Goal: Task Accomplishment & Management: Use online tool/utility

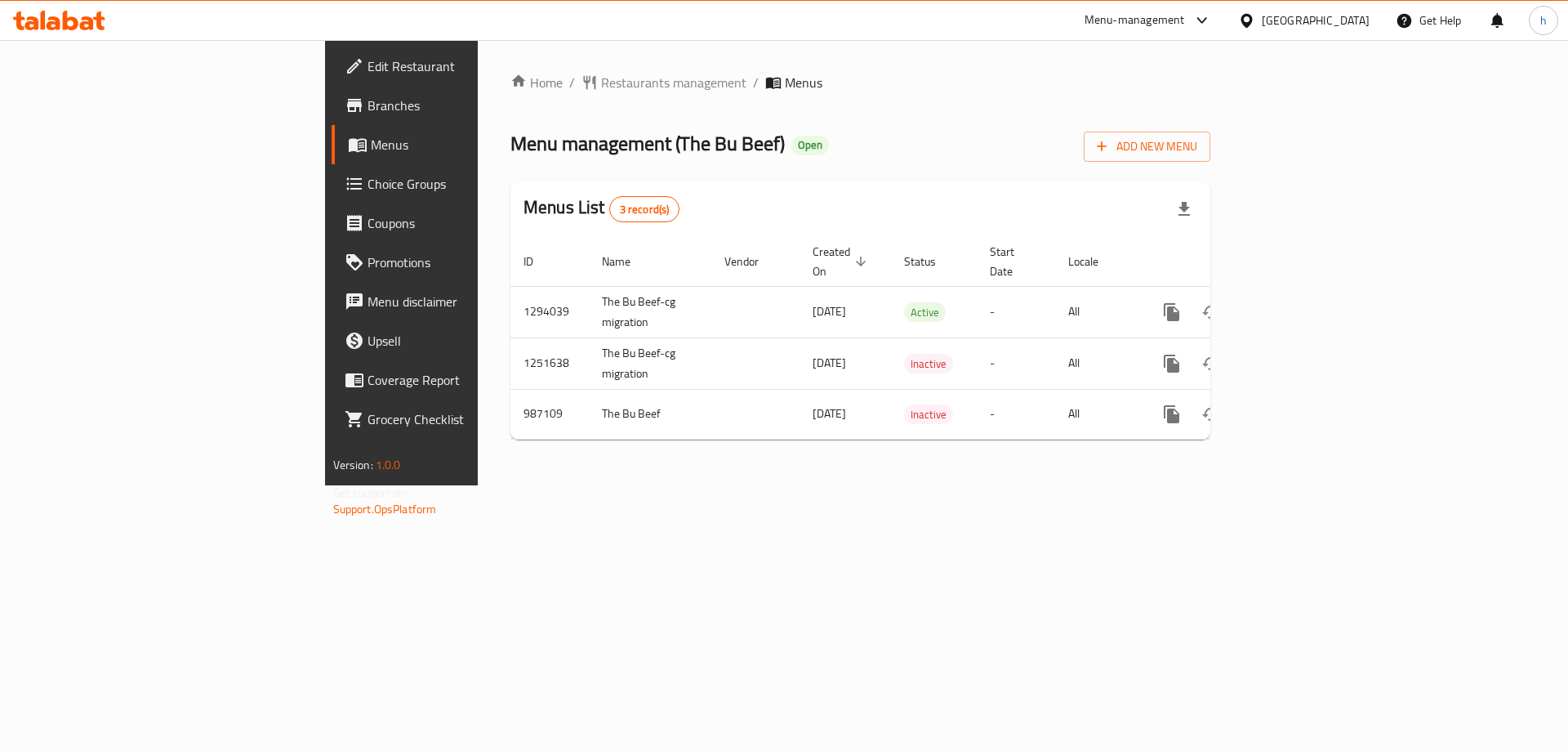
click at [367, 99] on span "Branches" at bounding box center [470, 106] width 207 height 20
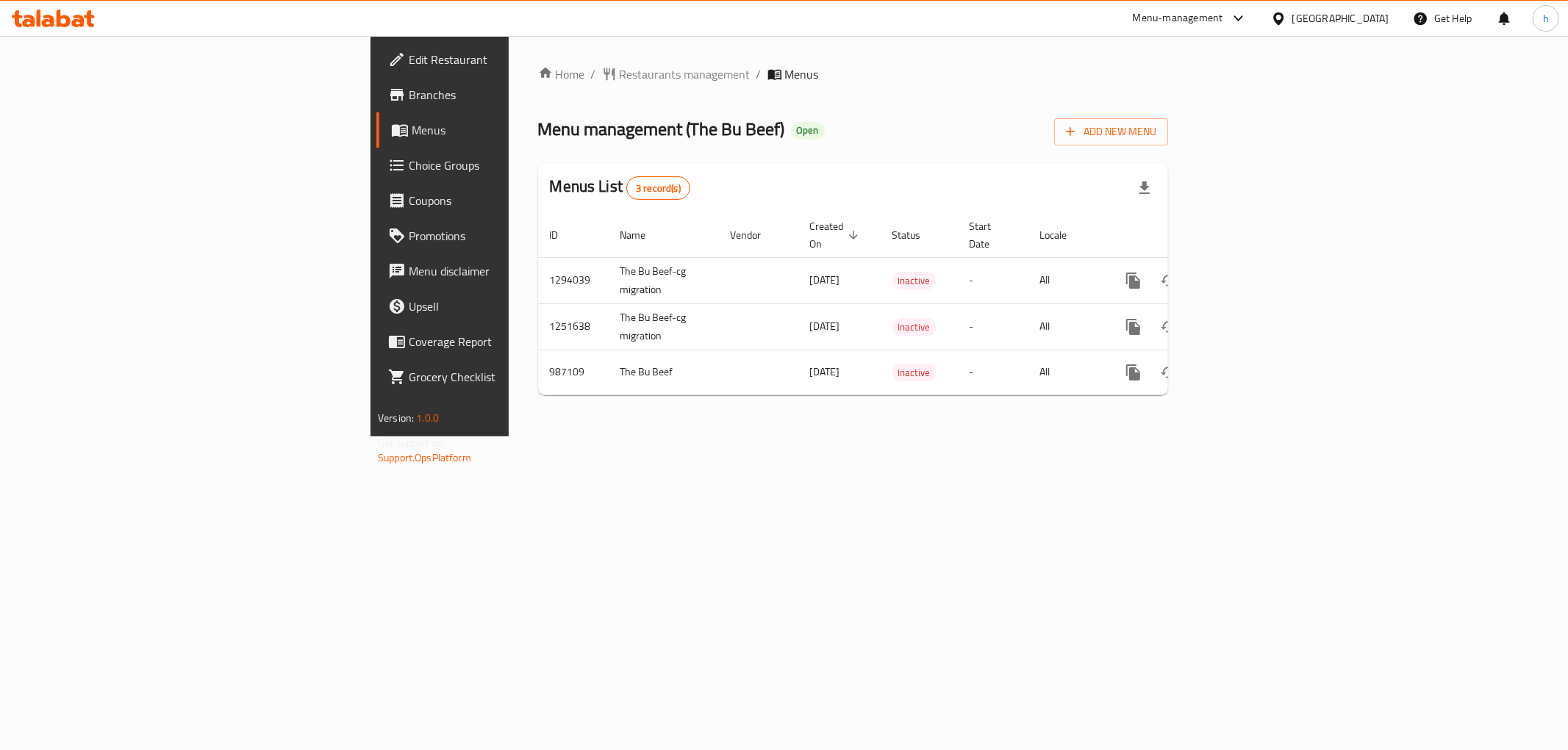
click at [408, 93] on span "Branches" at bounding box center [515, 95] width 212 height 18
click at [62, 23] on icon at bounding box center [53, 19] width 83 height 18
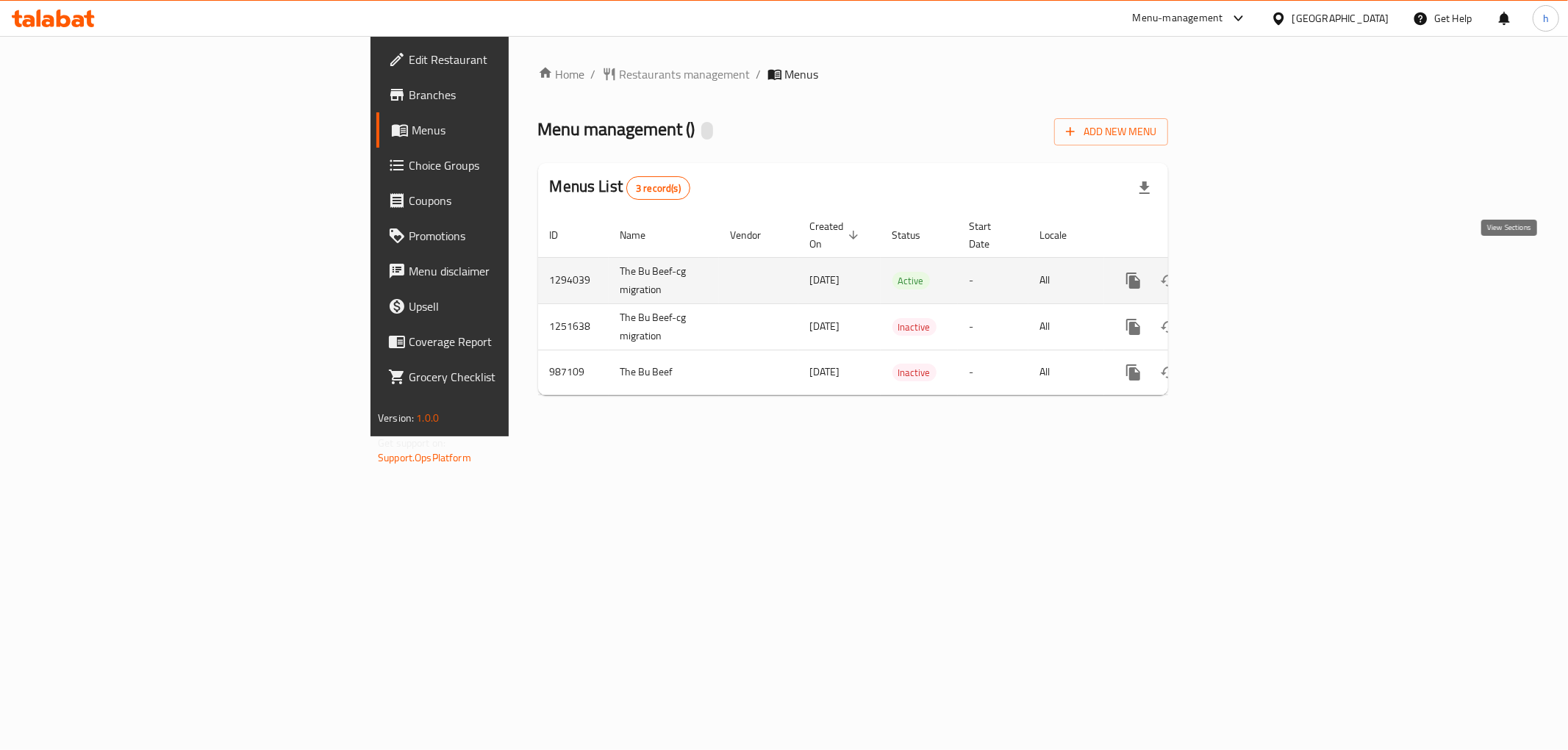
click at [1248, 272] on icon "enhanced table" at bounding box center [1240, 281] width 18 height 18
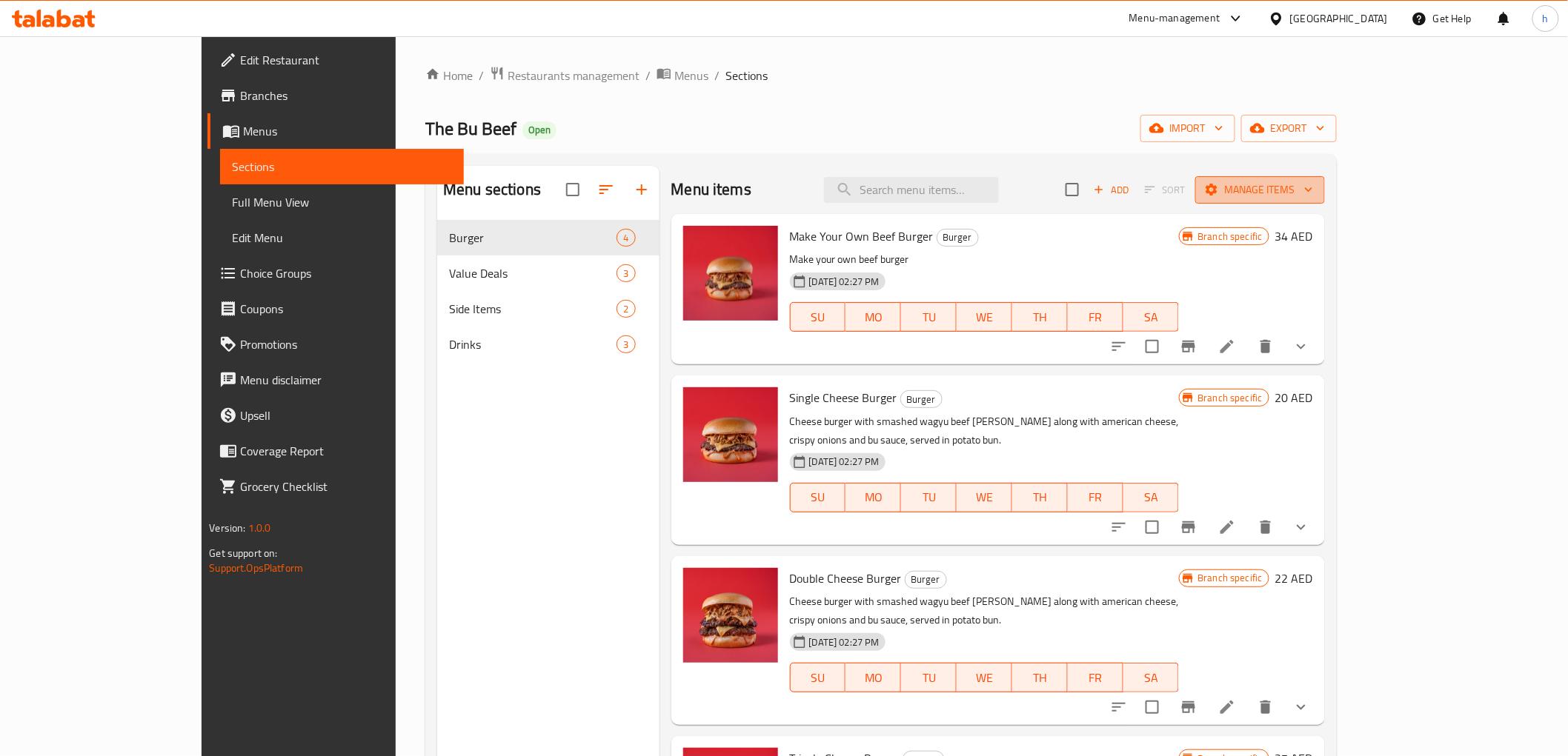
click at [1313, 184] on span "Manage items" at bounding box center [1260, 190] width 106 height 19
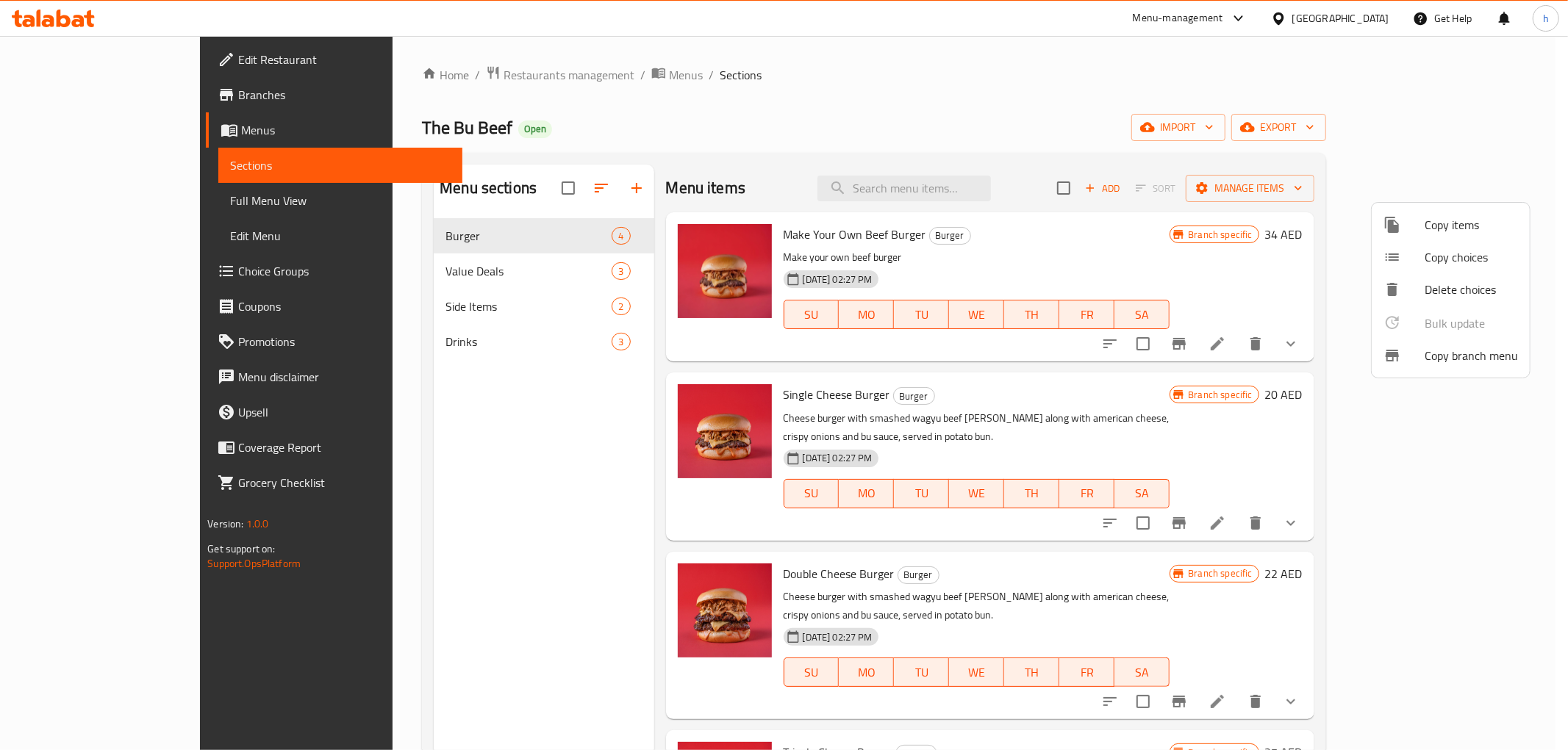
click at [1424, 362] on span "Copy branch menu" at bounding box center [1471, 356] width 93 height 18
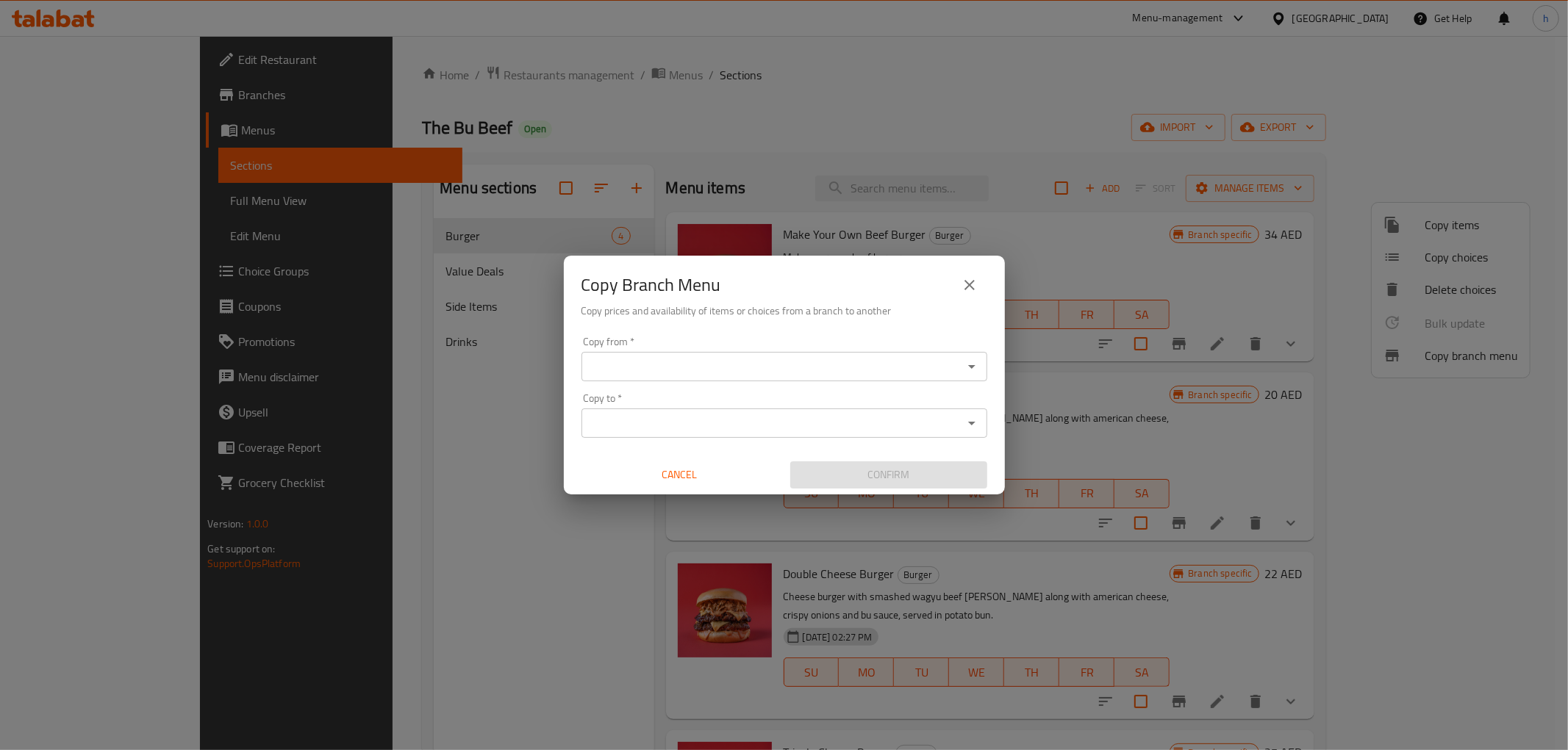
click at [291, 243] on div "Copy Branch Menu Copy prices and availability of items or choices from a branch…" at bounding box center [784, 375] width 1568 height 750
click at [982, 285] on button "close" at bounding box center [970, 285] width 36 height 36
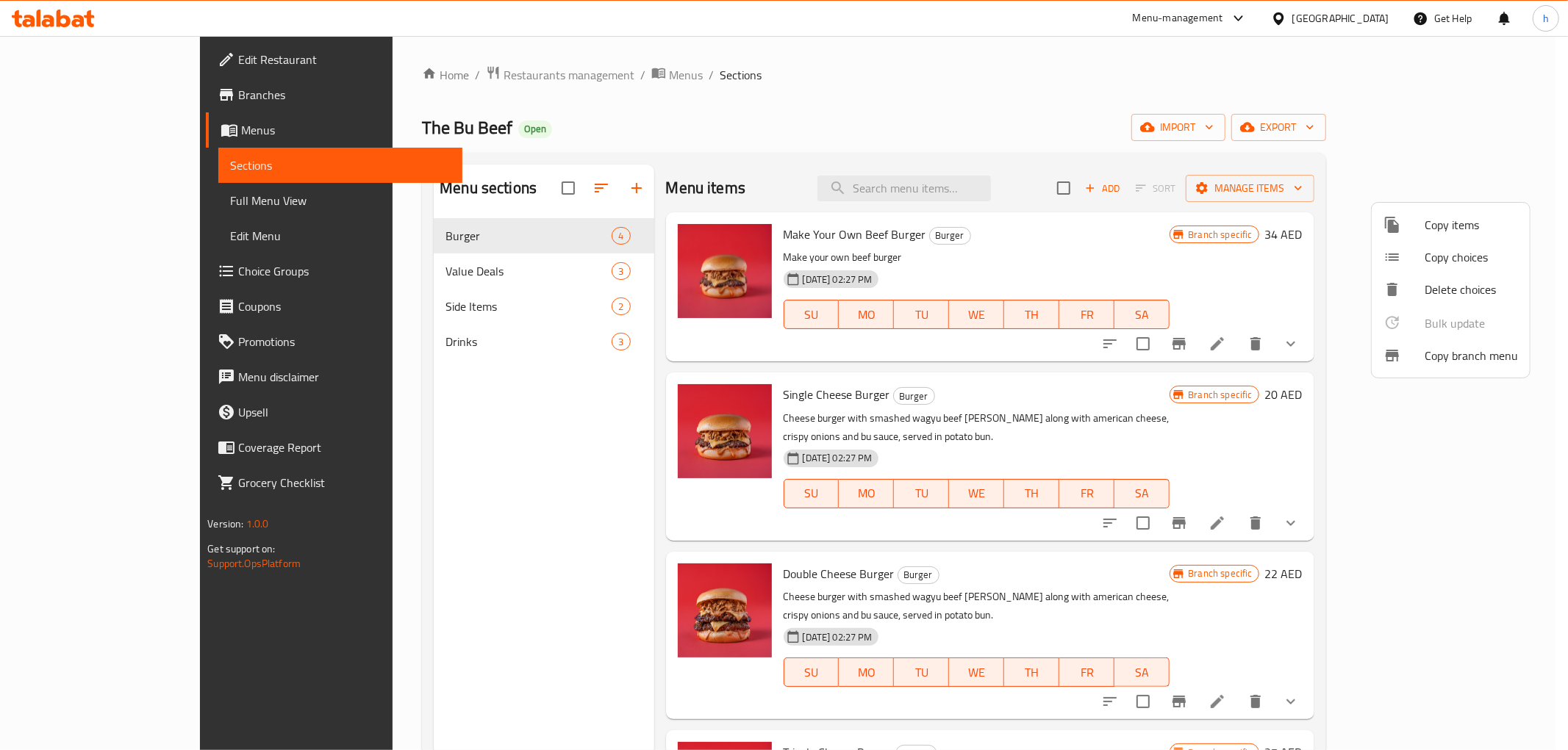
click at [57, 89] on div at bounding box center [784, 375] width 1568 height 750
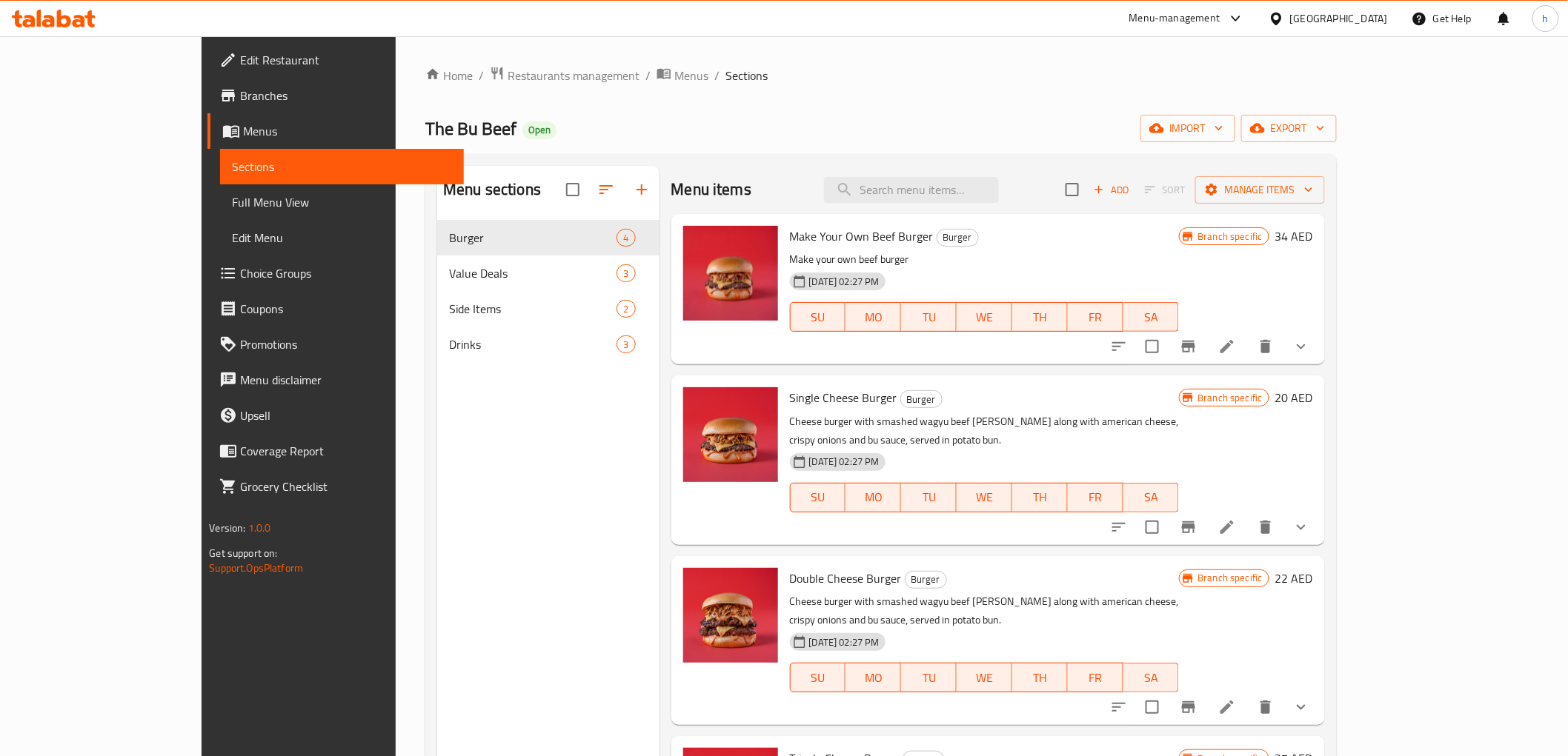
click at [240, 91] on span "Branches" at bounding box center [345, 96] width 212 height 18
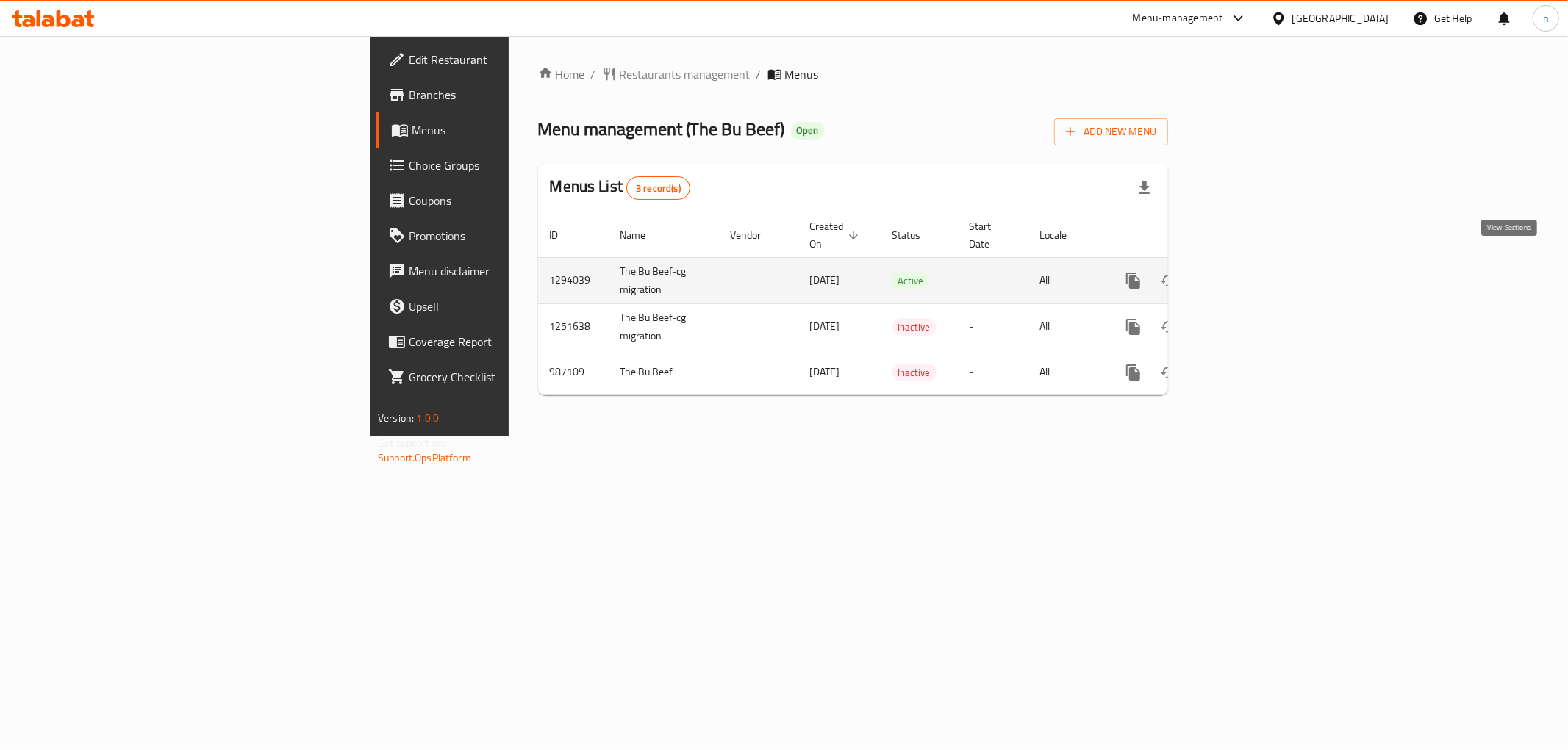
click at [1246, 274] on icon "enhanced table" at bounding box center [1239, 281] width 13 height 13
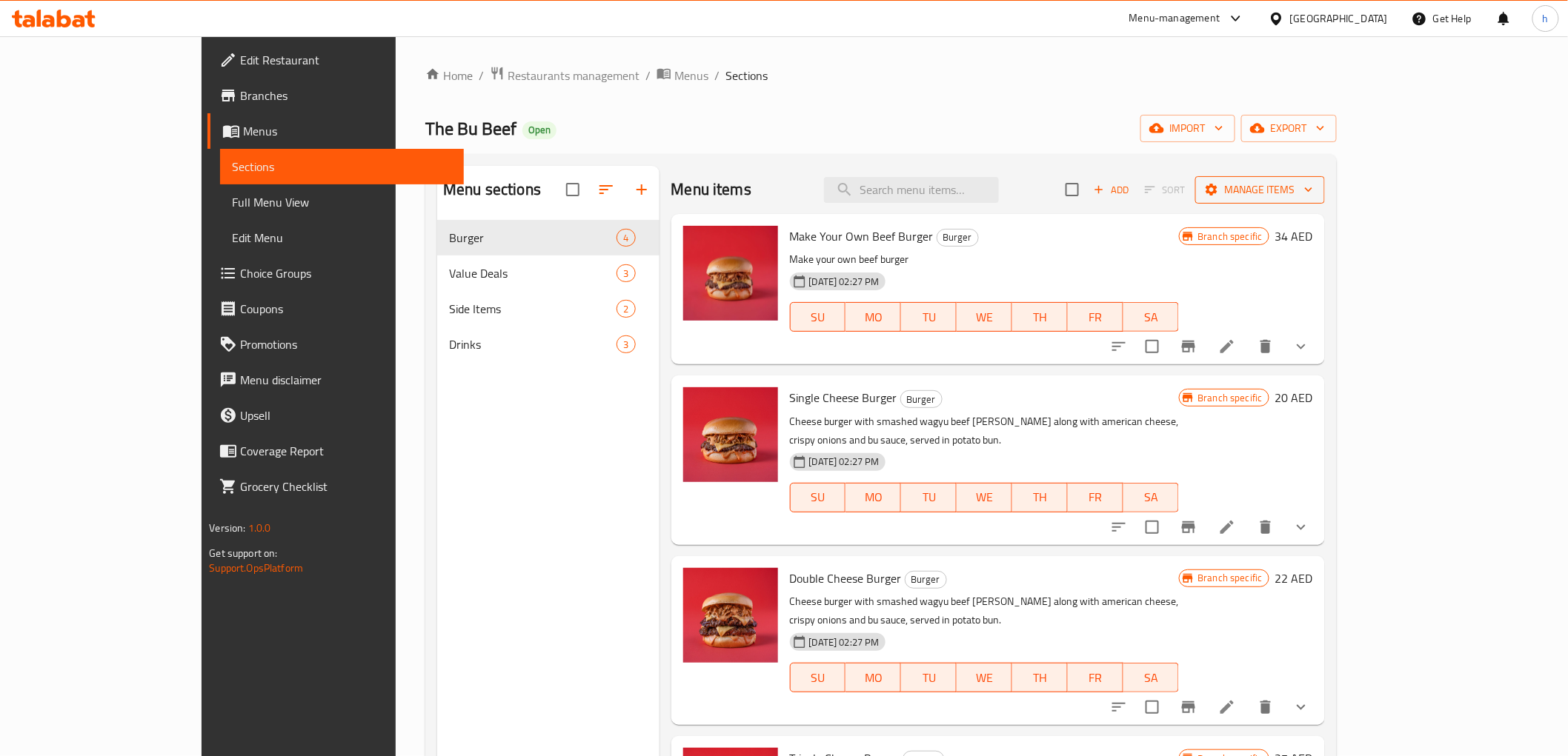
click at [1313, 193] on span "Manage items" at bounding box center [1260, 190] width 106 height 19
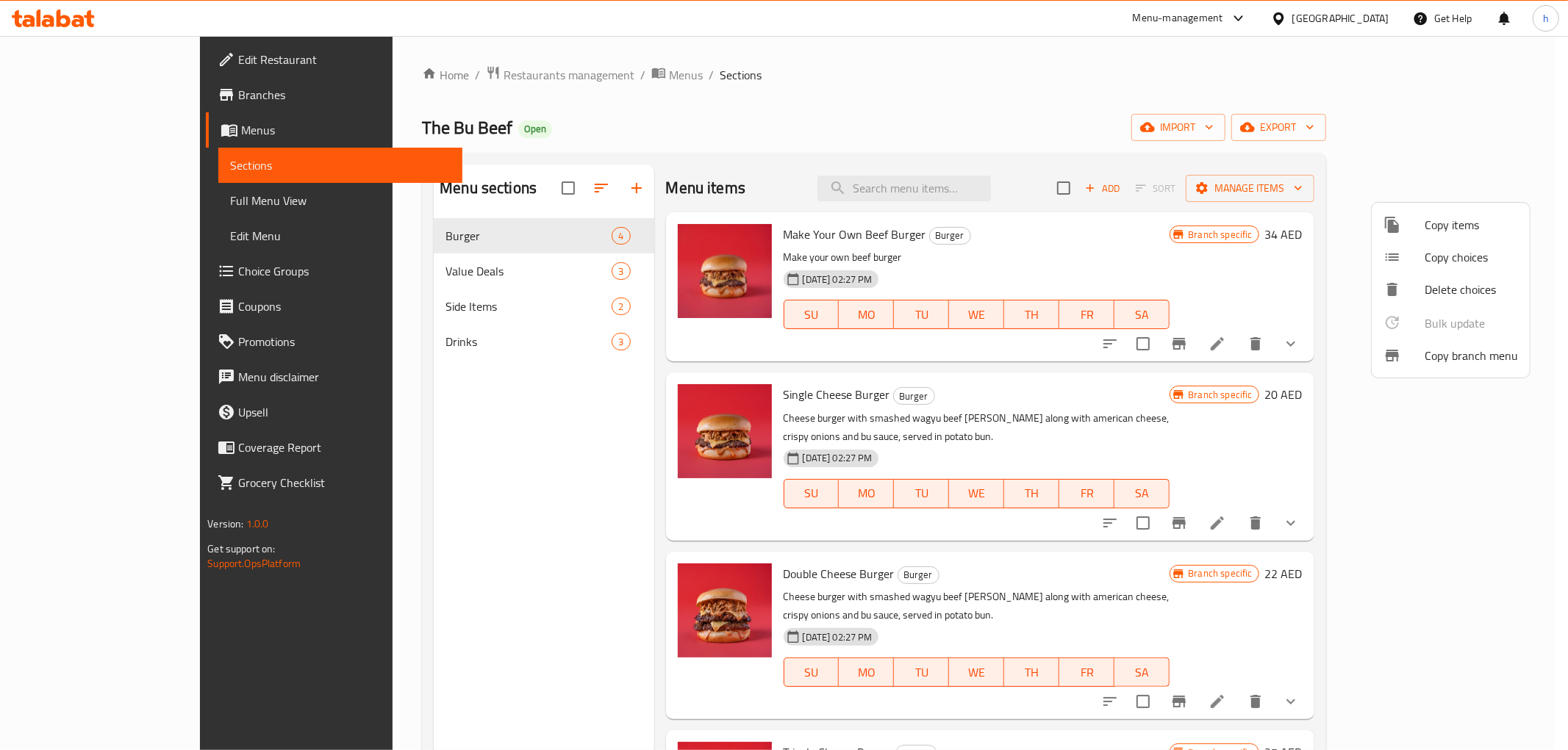
click at [1431, 359] on span "Copy branch menu" at bounding box center [1471, 356] width 93 height 18
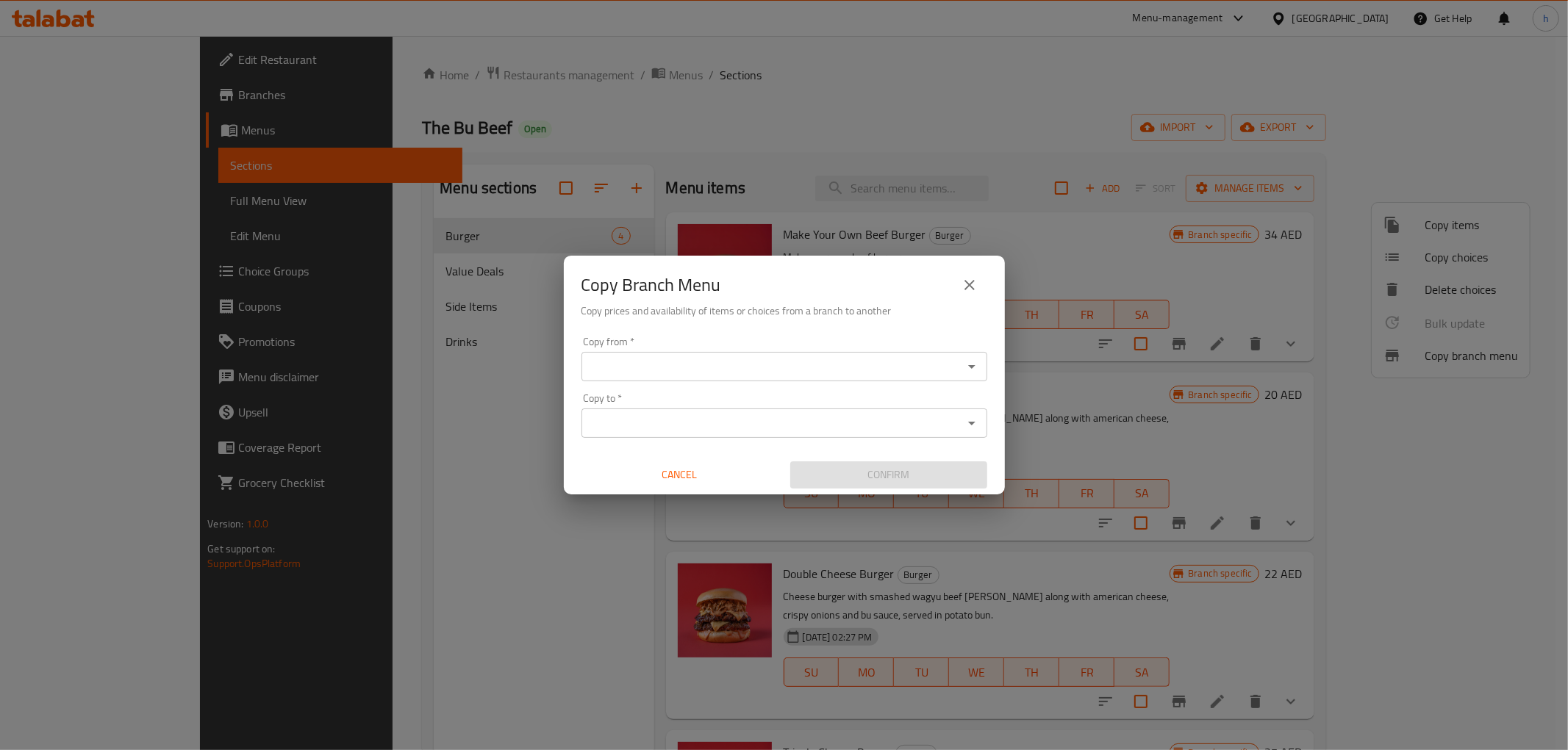
click at [639, 347] on div "Copy from   * Copy from *" at bounding box center [784, 359] width 406 height 44
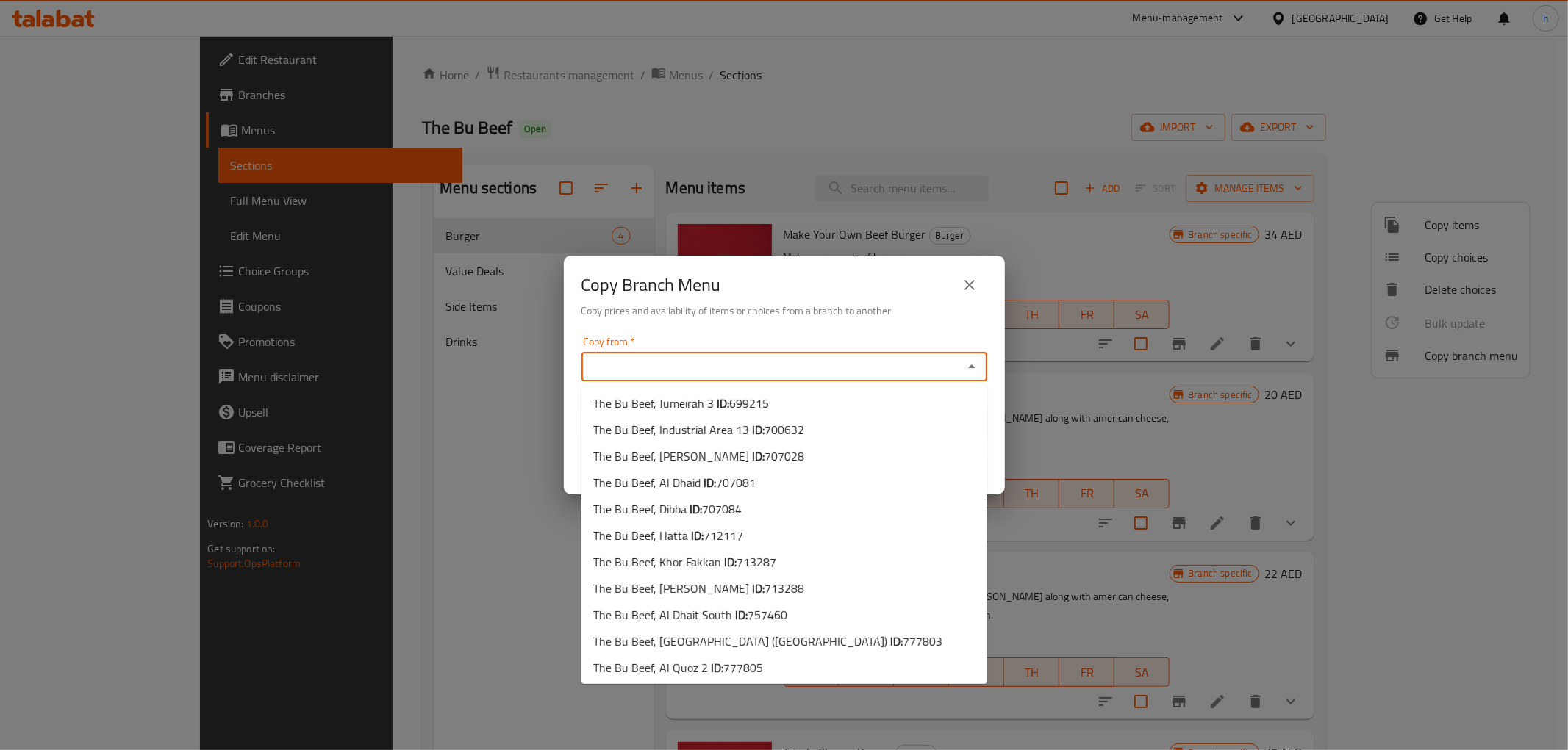
click at [651, 359] on input "Copy from   *" at bounding box center [772, 367] width 373 height 21
click at [710, 368] on input "Copy from   *" at bounding box center [772, 367] width 373 height 21
click at [732, 406] on span "699215" at bounding box center [749, 403] width 40 height 22
type input "The Bu Beef, Jumeirah 3"
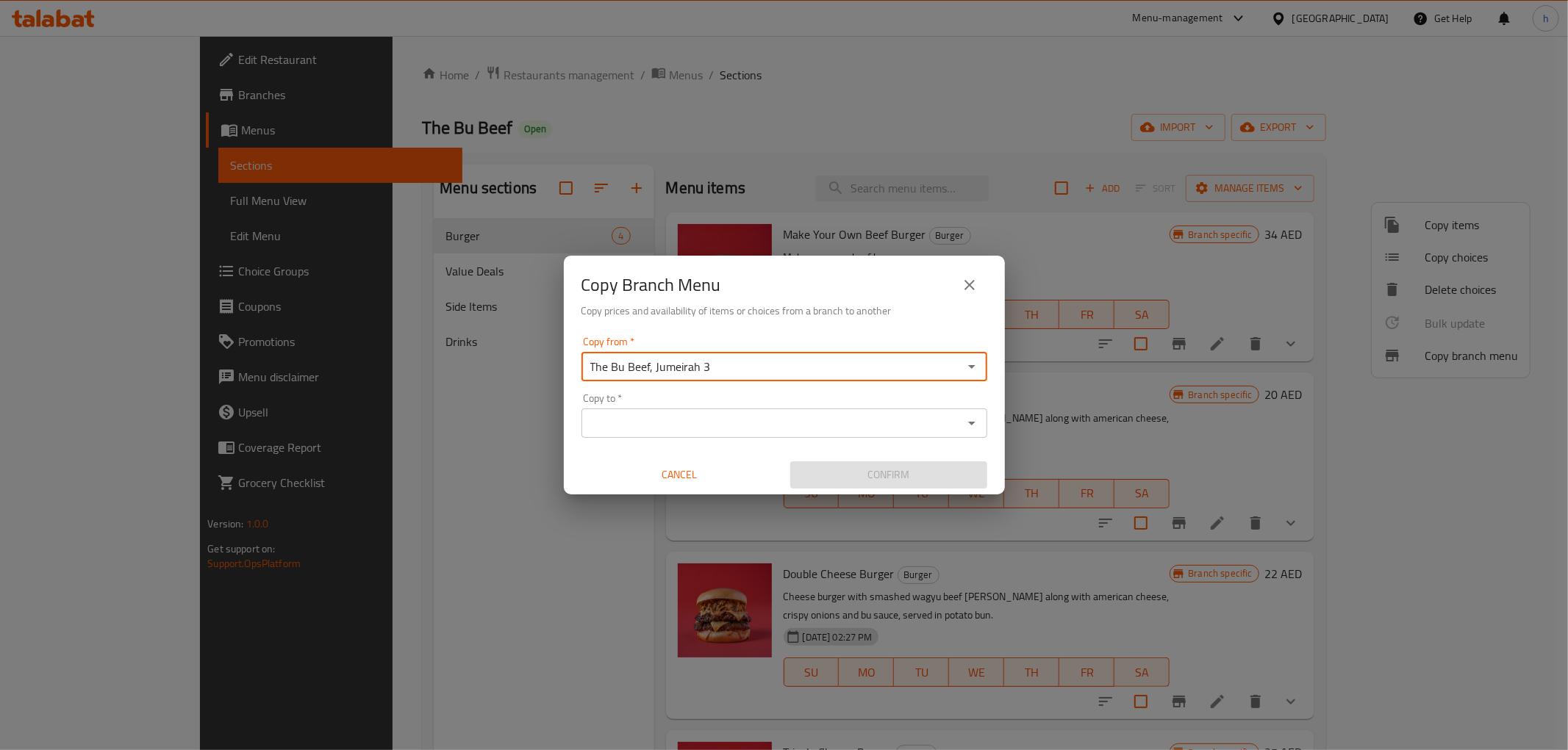
click at [717, 425] on input "Copy to   *" at bounding box center [772, 423] width 373 height 21
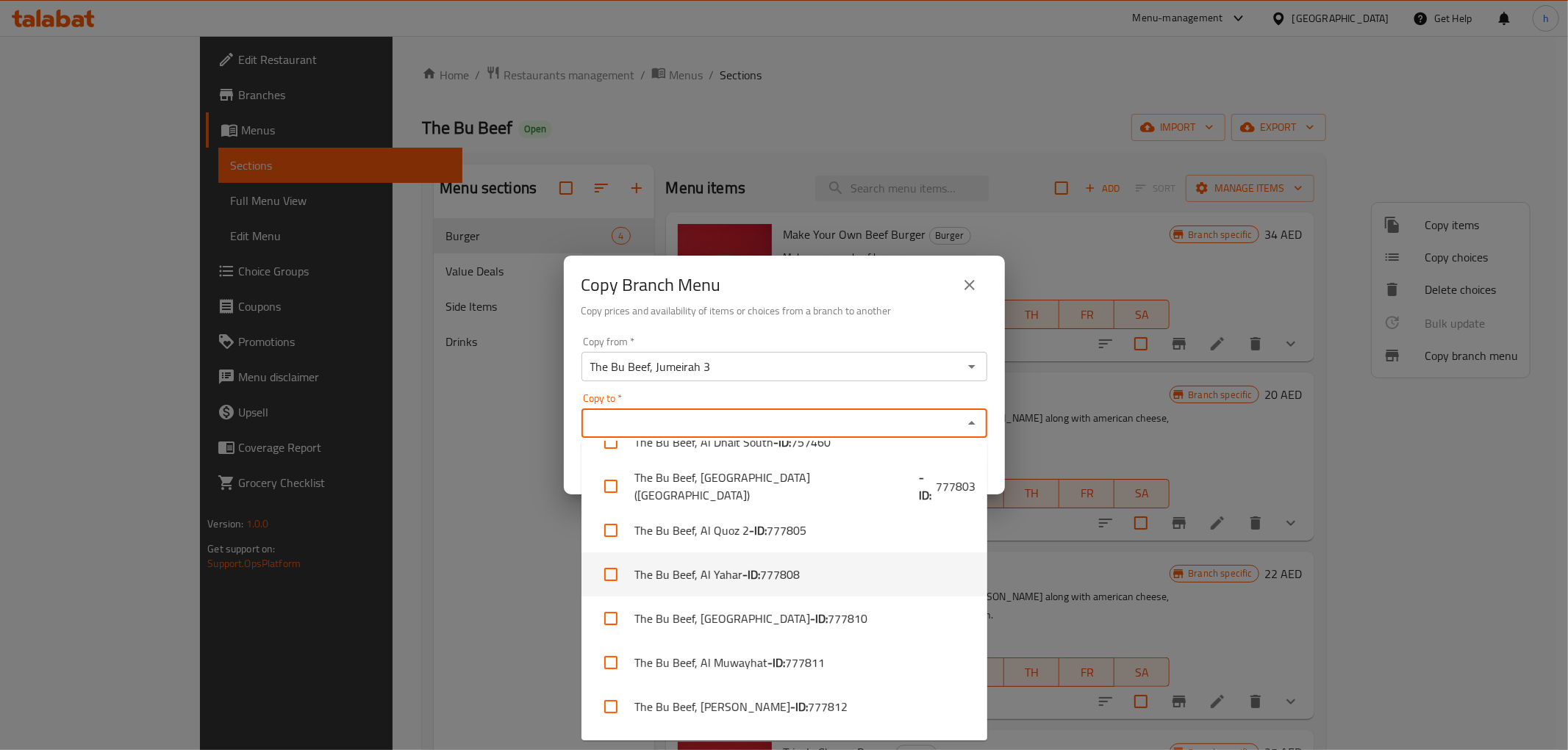
scroll to position [408, 0]
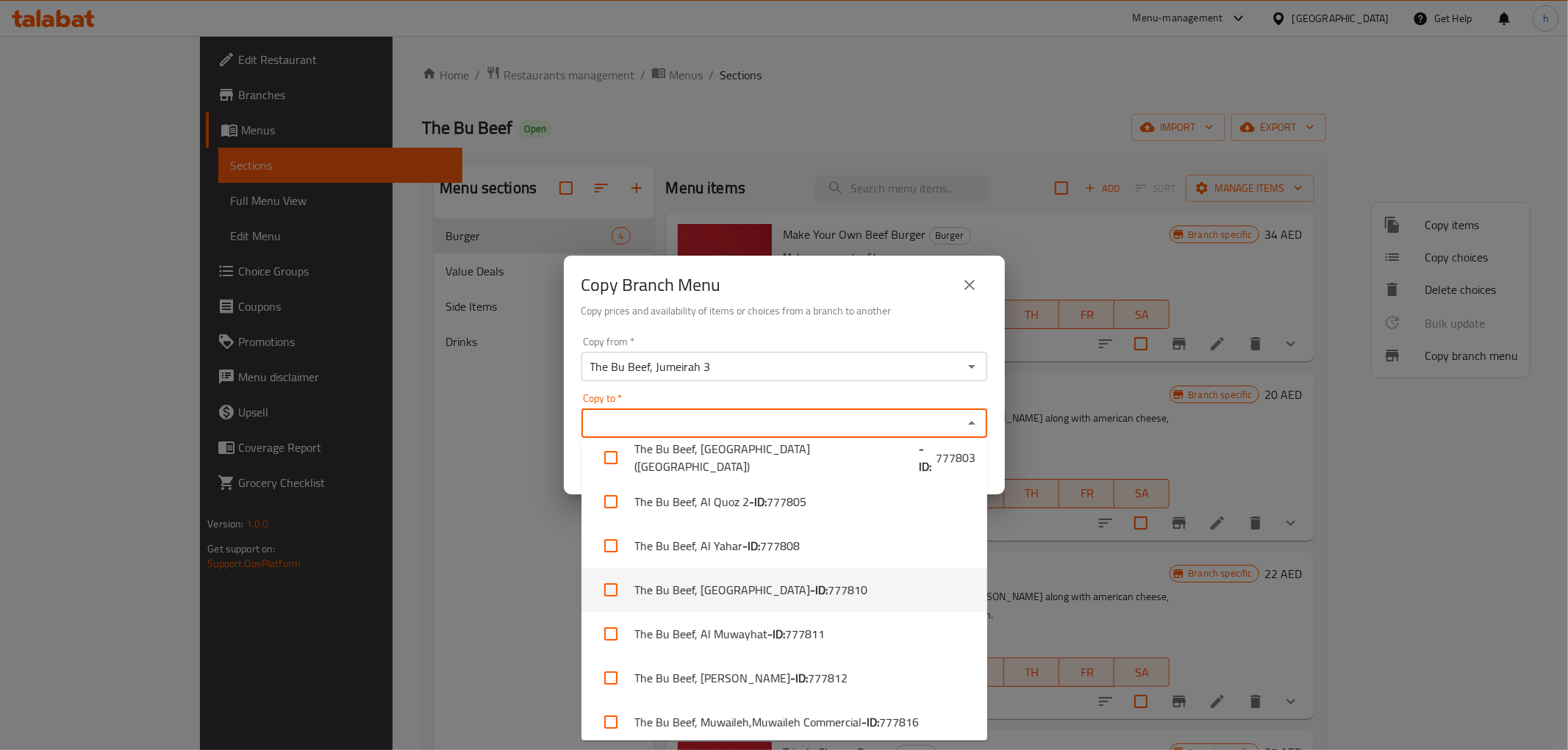
click at [827, 594] on span "777810" at bounding box center [847, 590] width 40 height 18
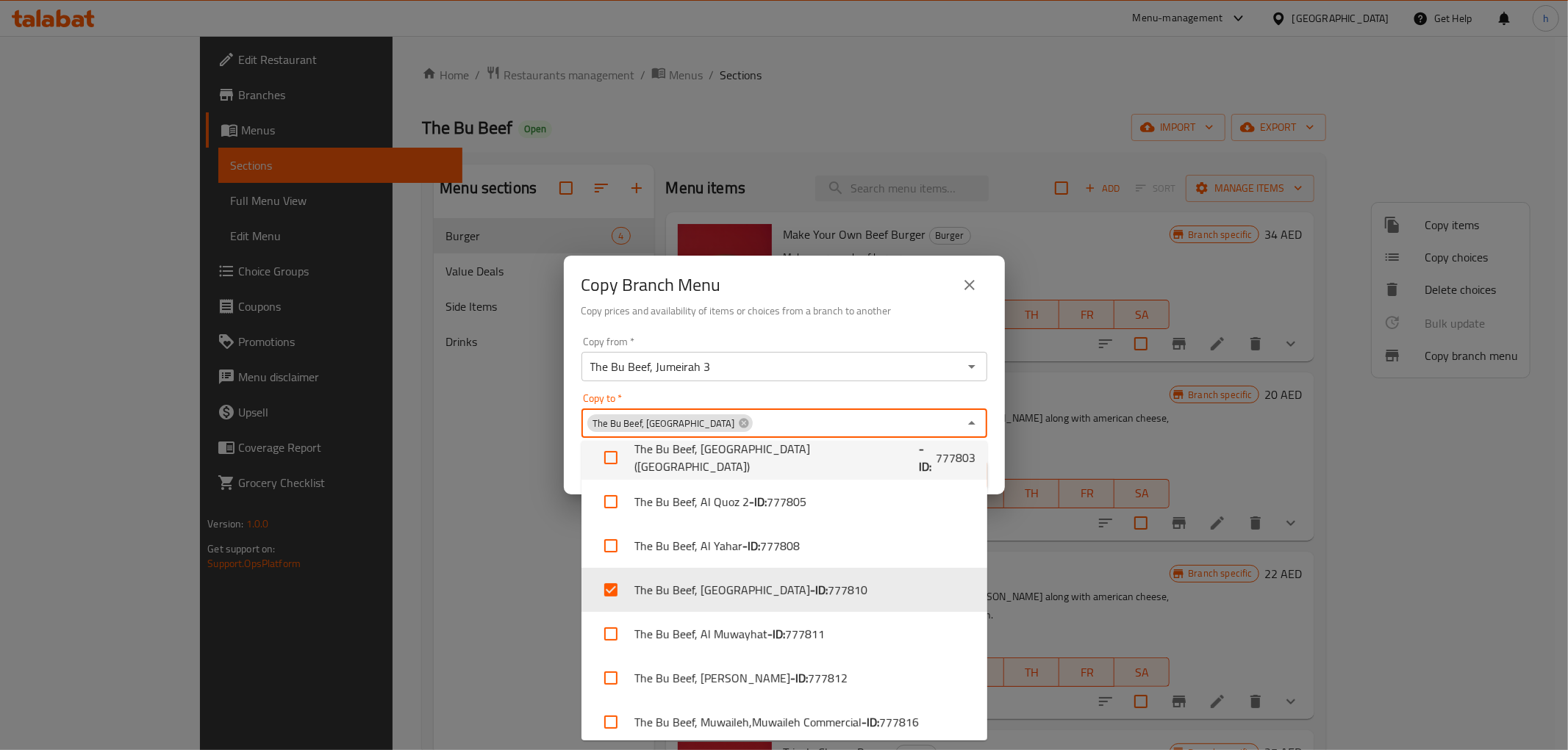
click at [800, 394] on div "Copy to   * The Bu Beef, Al Falah City Copy to *" at bounding box center [784, 415] width 406 height 44
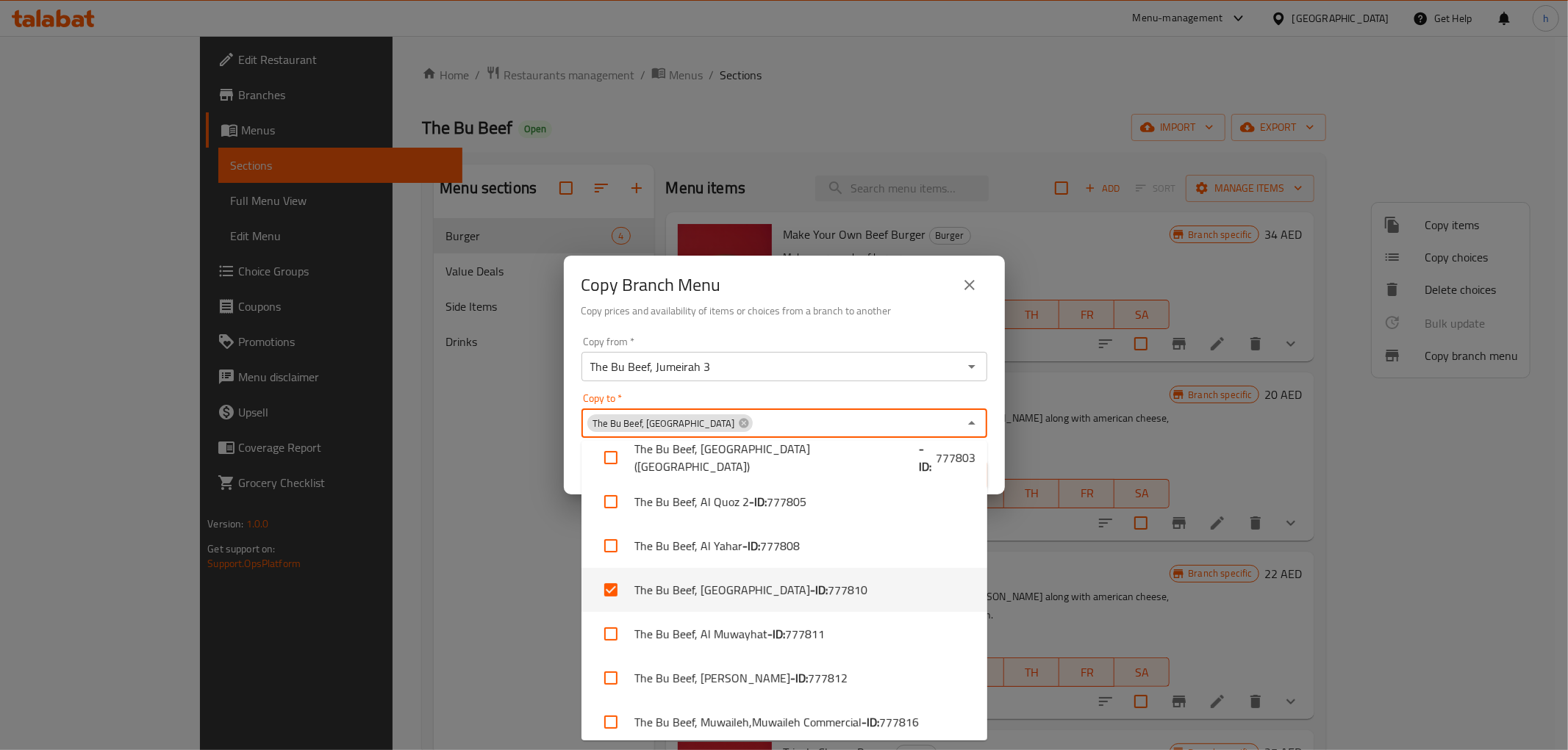
click at [827, 589] on span "777810" at bounding box center [847, 590] width 40 height 18
click at [600, 589] on input "checkbox" at bounding box center [611, 590] width 36 height 36
checkbox input "true"
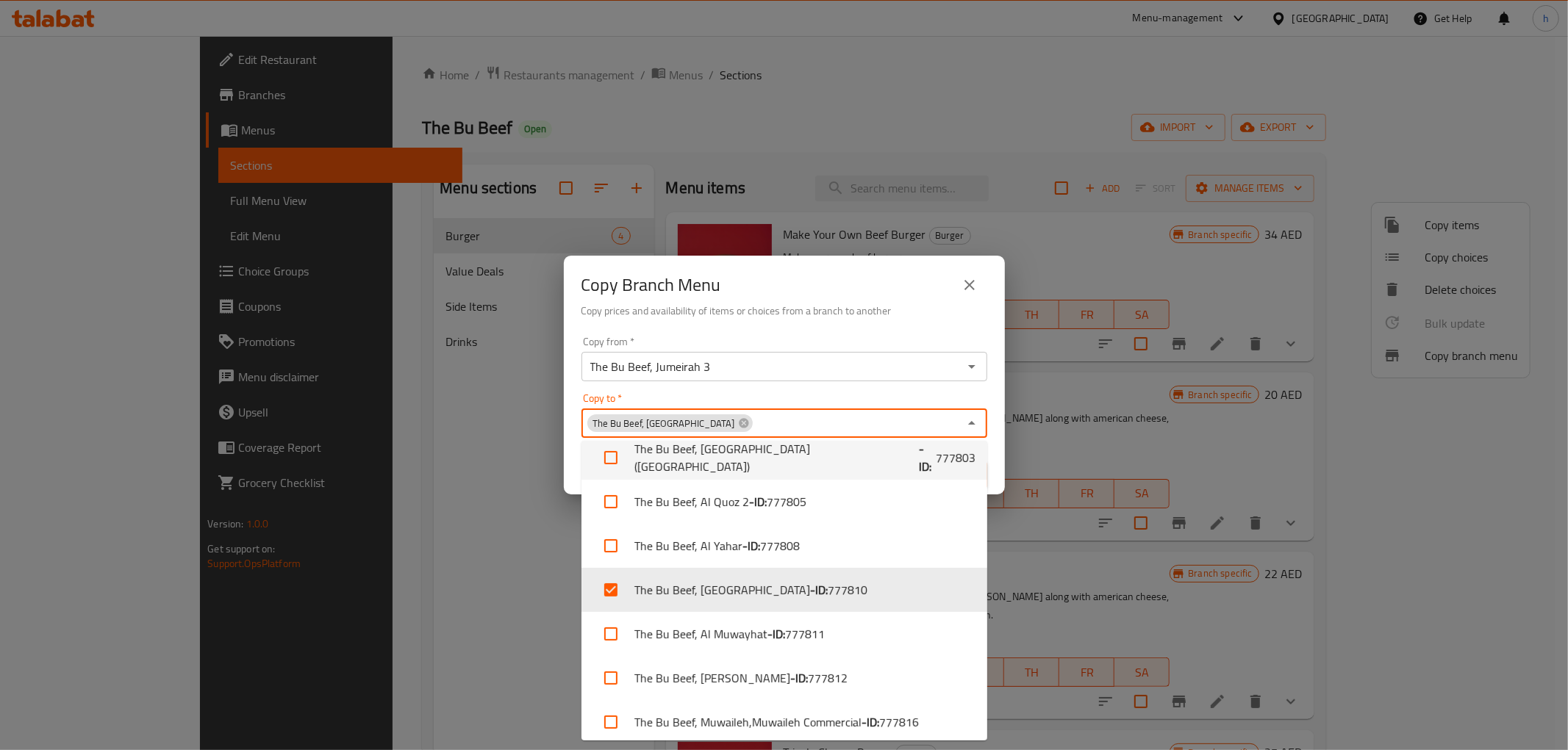
click at [578, 394] on div "Copy from   * The Bu Beef, Jumeirah 3 Copy from * Copy to   * The Bu Beef, Al F…" at bounding box center [784, 412] width 441 height 164
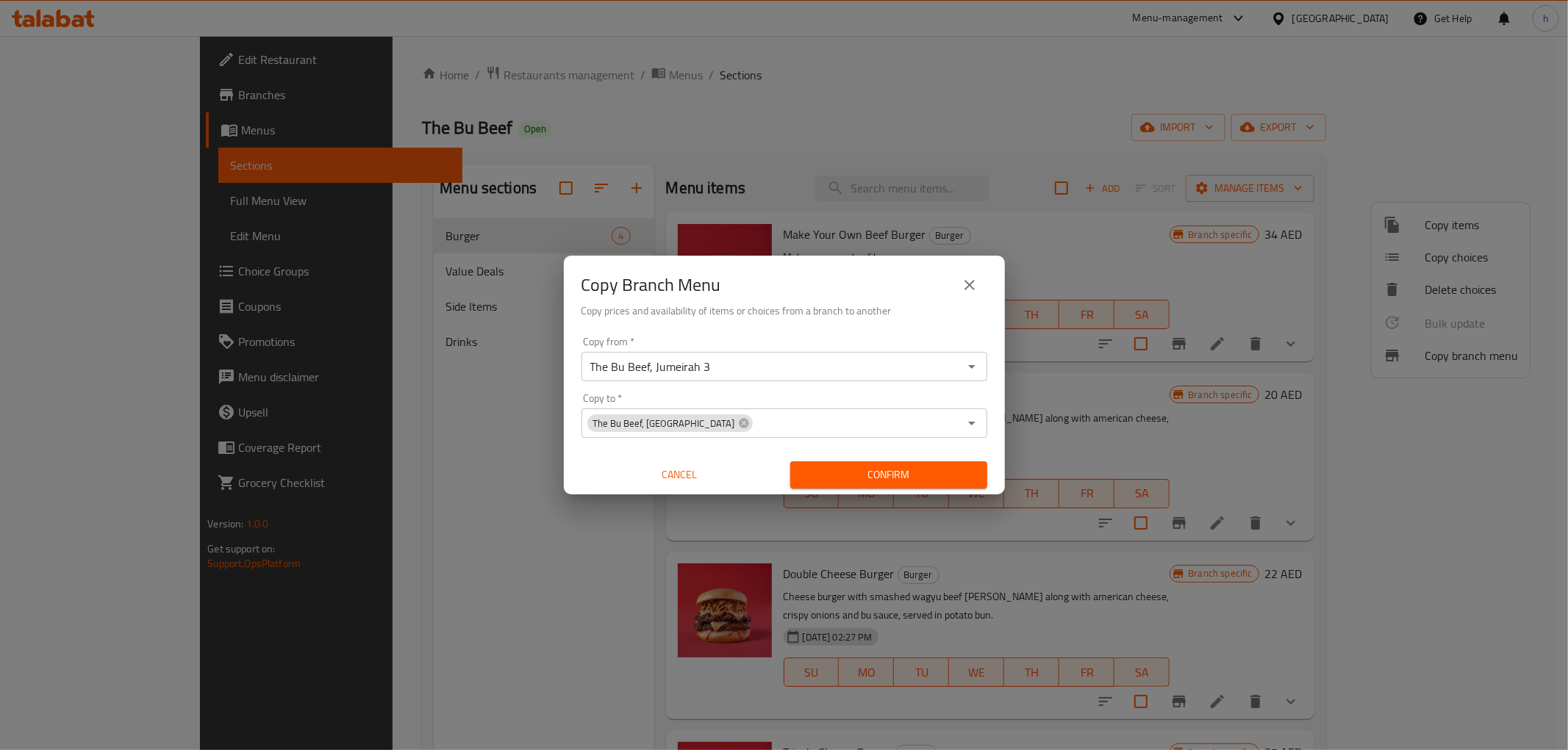
click at [834, 471] on span "Confirm" at bounding box center [889, 475] width 173 height 19
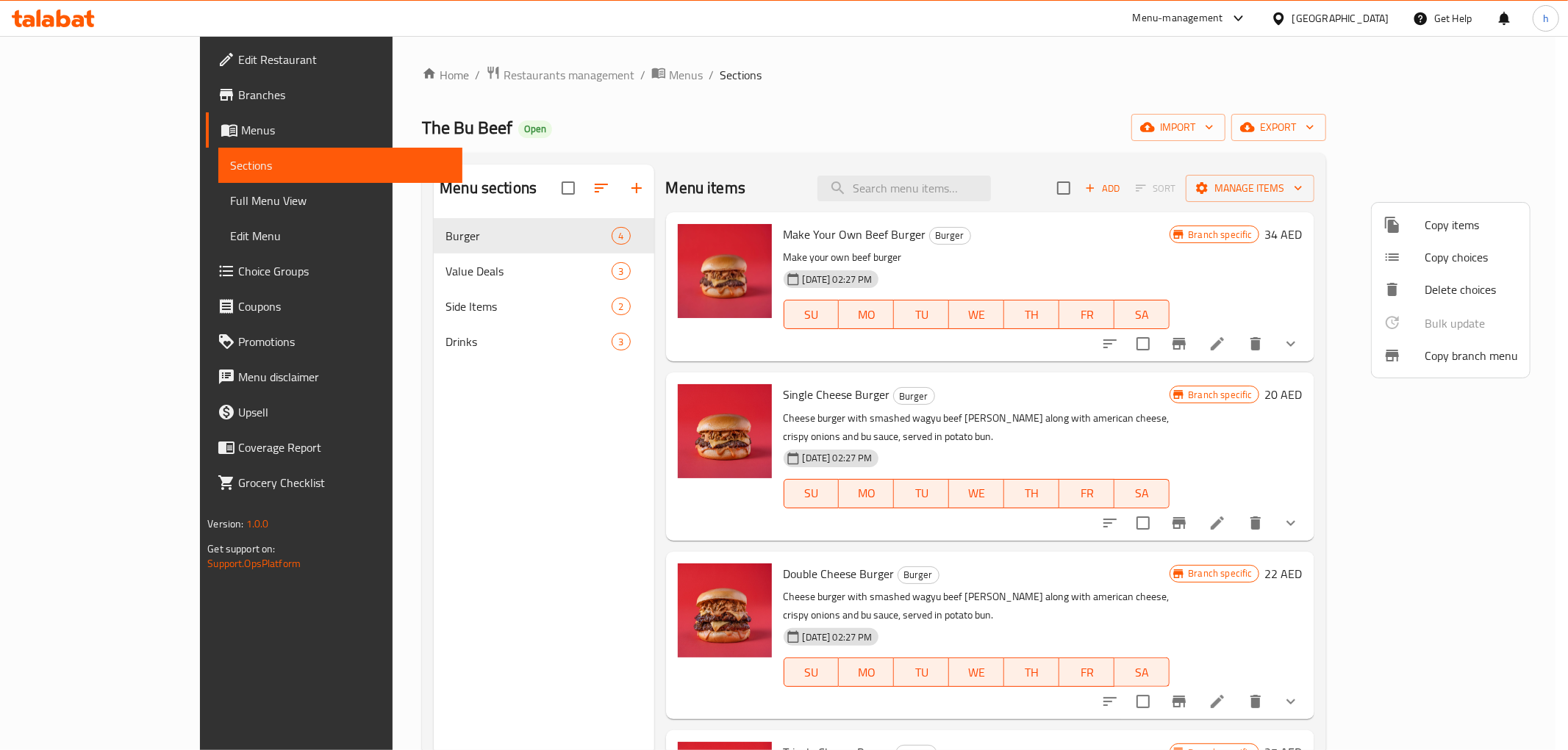
click at [649, 144] on div at bounding box center [784, 375] width 1568 height 750
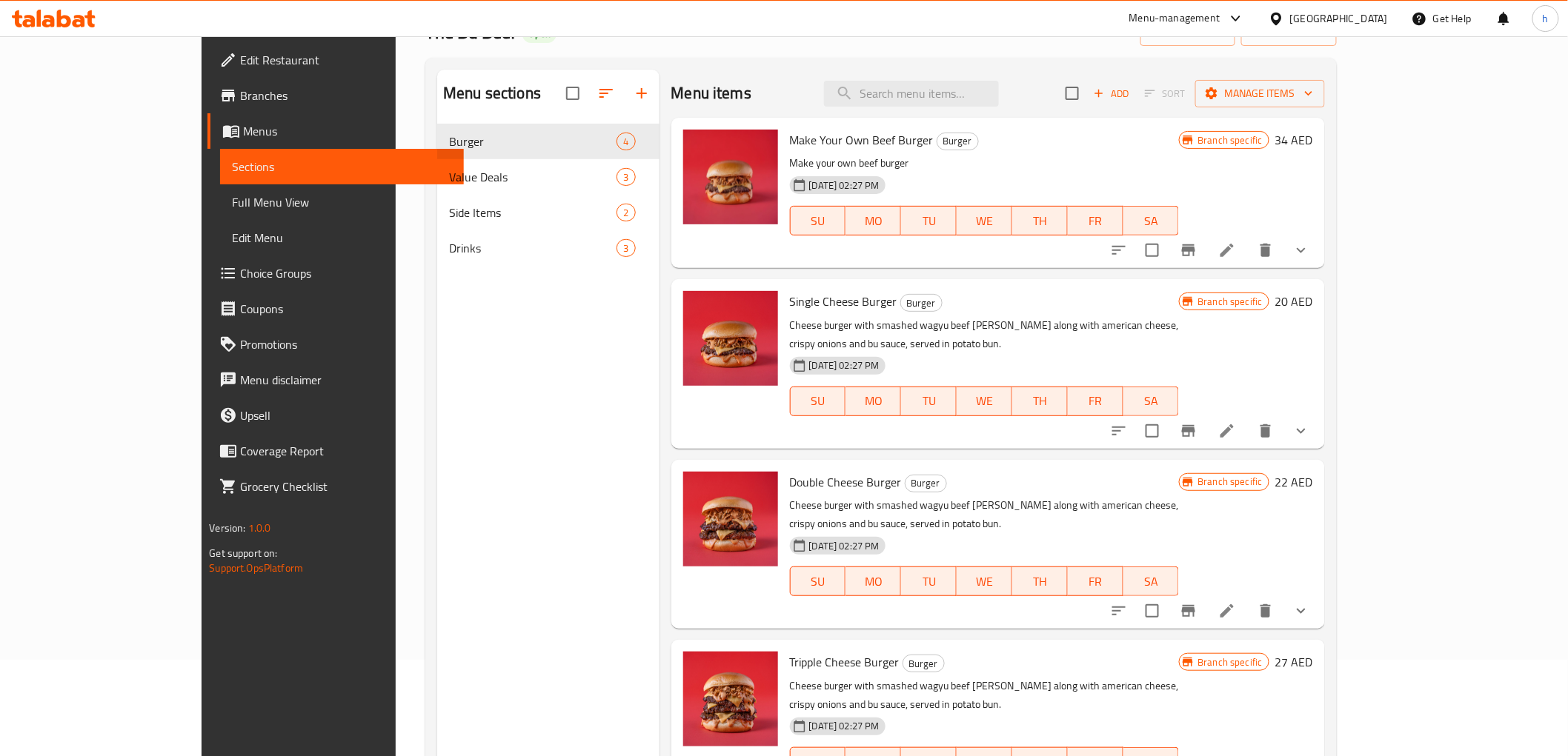
scroll to position [0, 0]
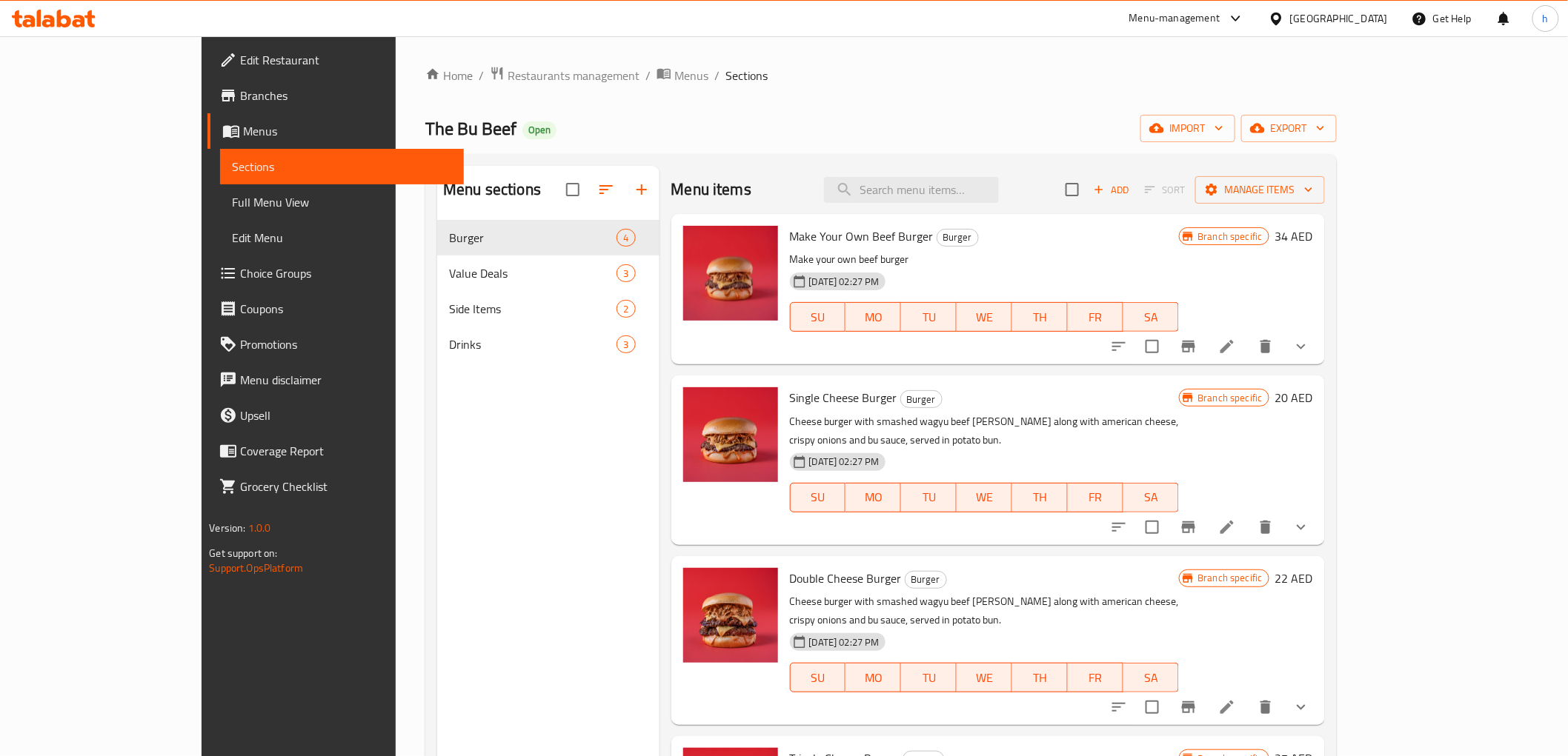
click at [46, 22] on icon at bounding box center [49, 21] width 13 height 13
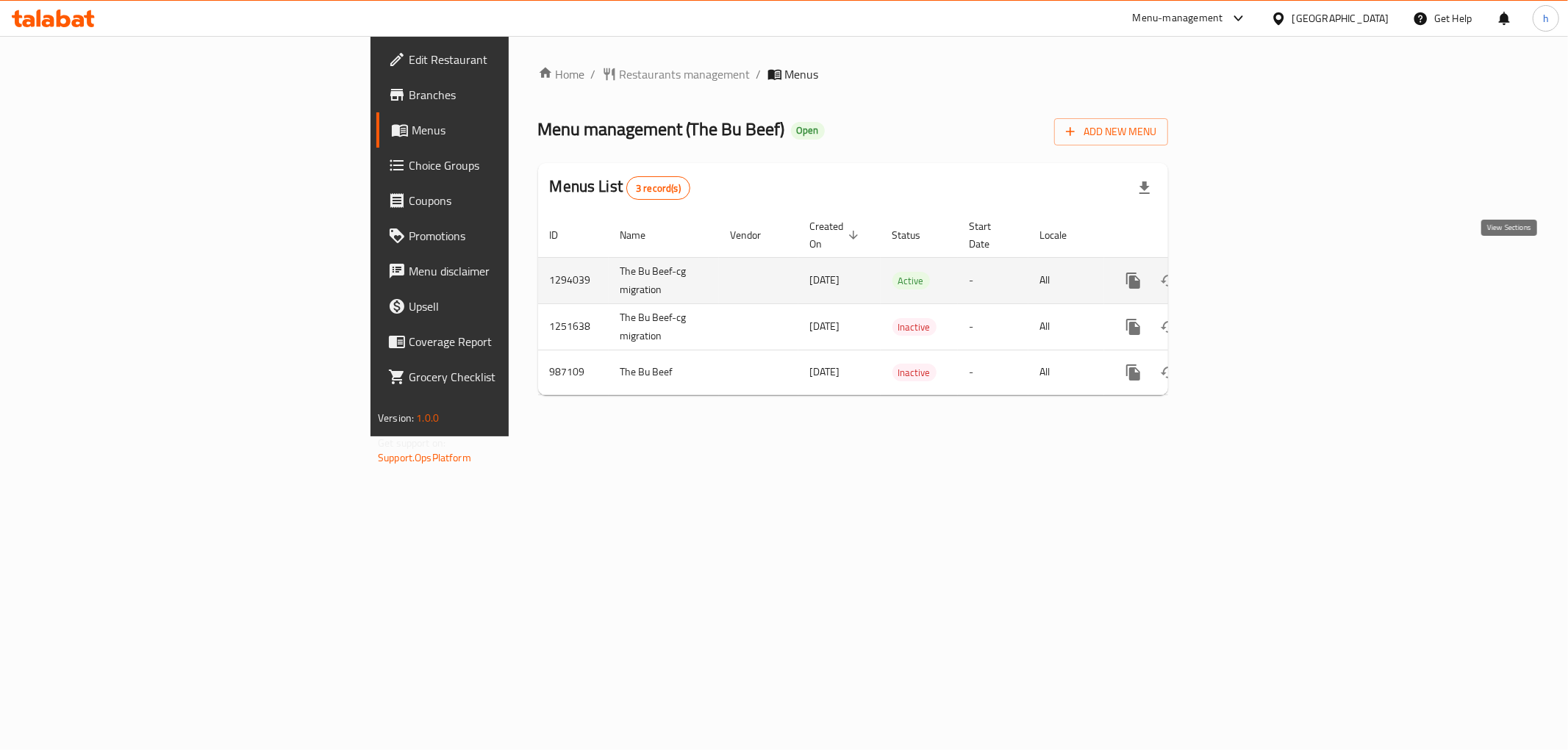
click at [1246, 274] on icon "enhanced table" at bounding box center [1239, 281] width 13 height 13
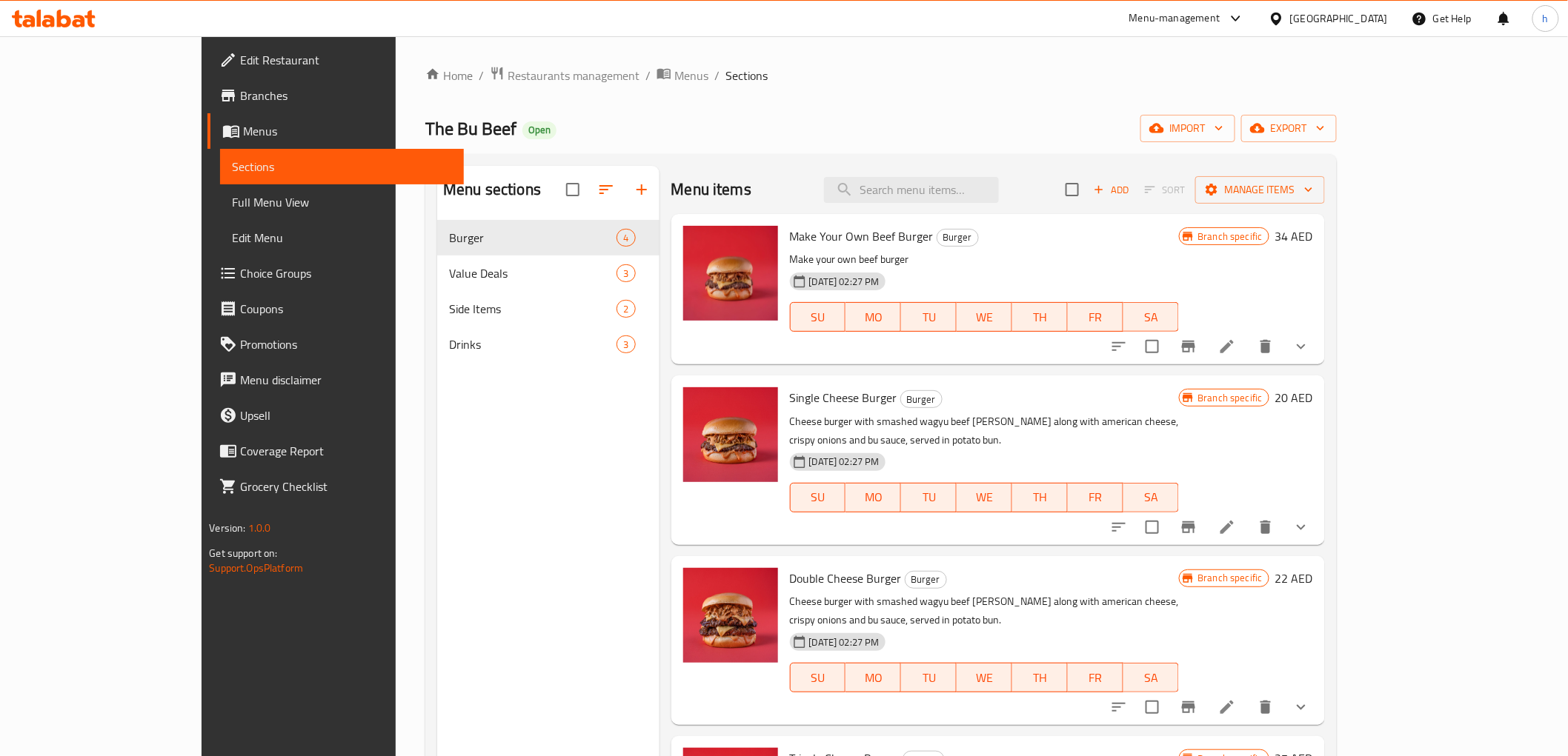
click at [240, 92] on span "Branches" at bounding box center [345, 96] width 212 height 18
